Goal: Task Accomplishment & Management: Use online tool/utility

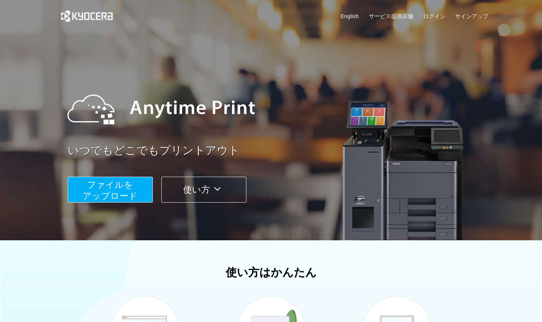
scroll to position [130, 0]
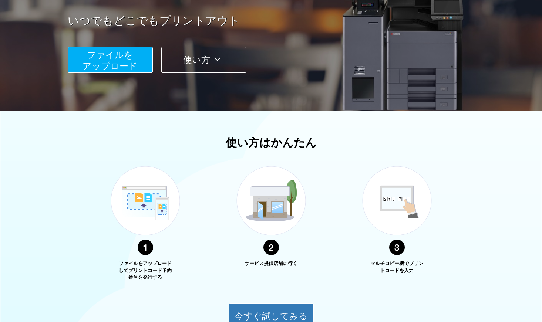
click at [101, 54] on span "ファイルを ​​アップロード" at bounding box center [110, 60] width 55 height 21
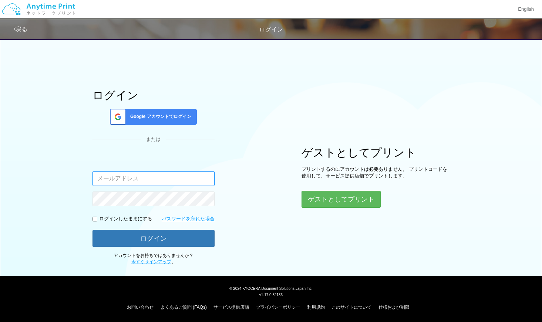
type input "[EMAIL_ADDRESS][DOMAIN_NAME]"
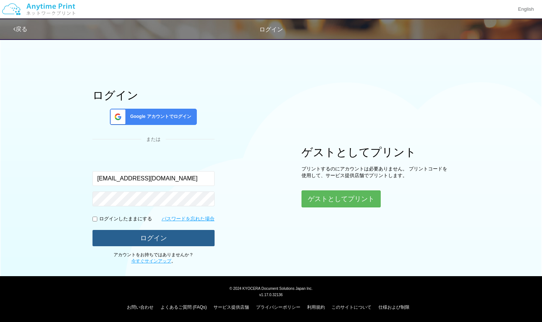
click at [144, 240] on button "ログイン" at bounding box center [153, 238] width 122 height 16
click at [201, 237] on button "ログイン" at bounding box center [153, 238] width 122 height 16
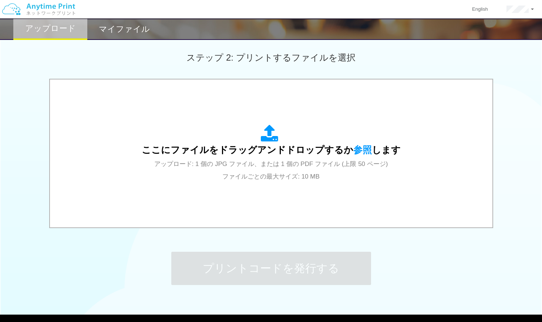
scroll to position [215, 0]
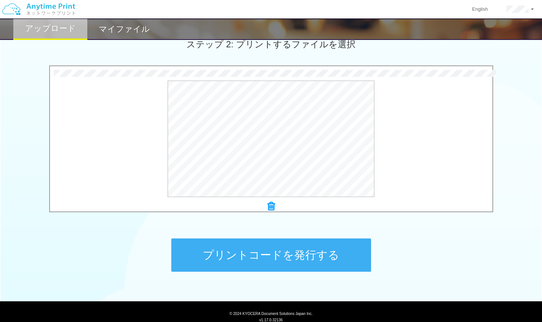
click at [288, 253] on button "プリントコードを発行する" at bounding box center [271, 255] width 200 height 33
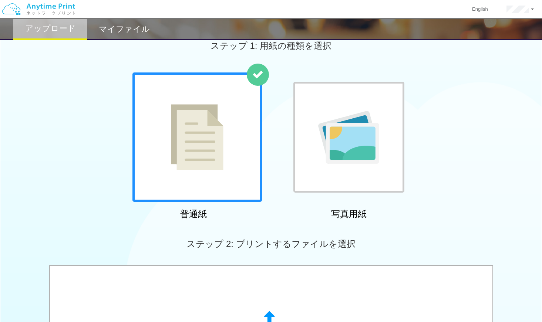
scroll to position [0, 0]
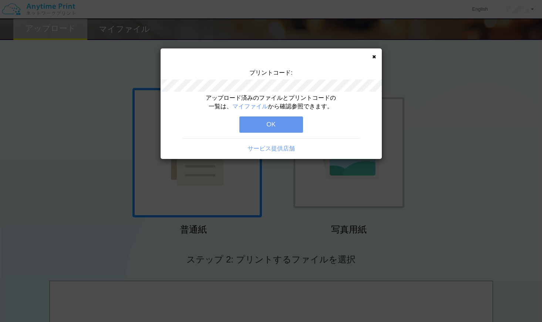
drag, startPoint x: 291, startPoint y: 125, endPoint x: 439, endPoint y: 103, distance: 149.7
click at [292, 125] on button "OK" at bounding box center [271, 125] width 64 height 16
